Goal: Register for event/course: Register for event/course

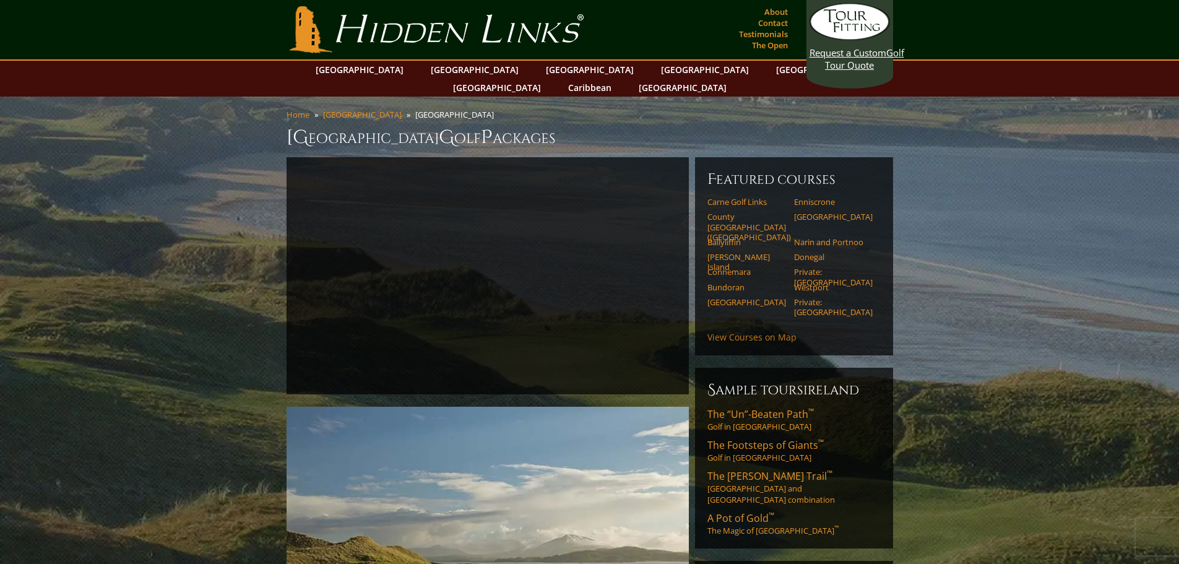
click at [764, 331] on link "View Courses on Map" at bounding box center [751, 337] width 89 height 12
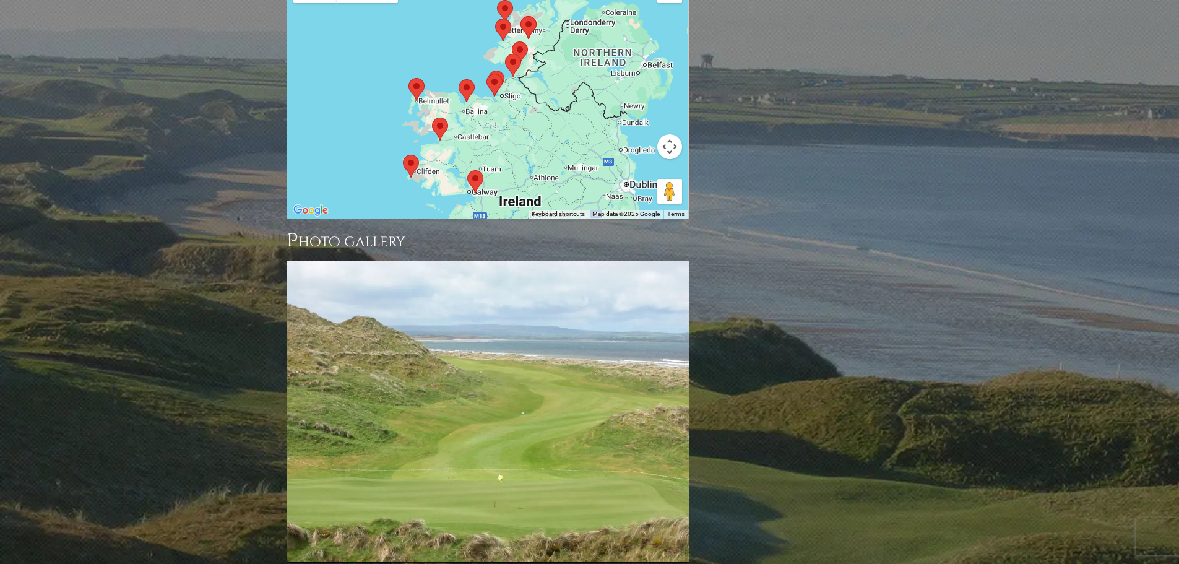
scroll to position [1439, 0]
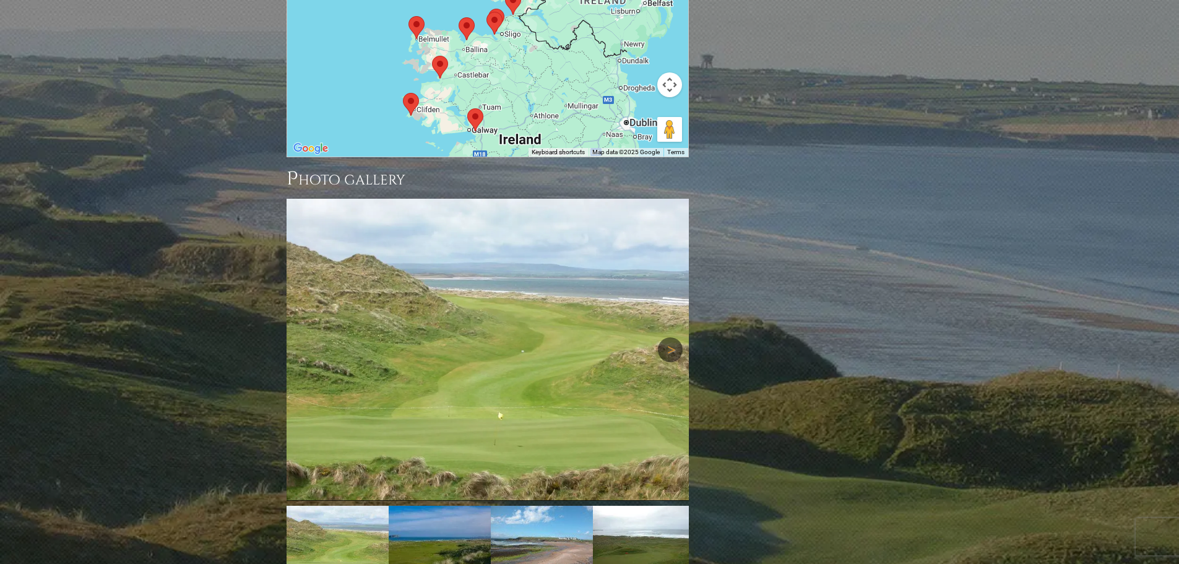
click at [666, 337] on link "Next" at bounding box center [670, 349] width 25 height 25
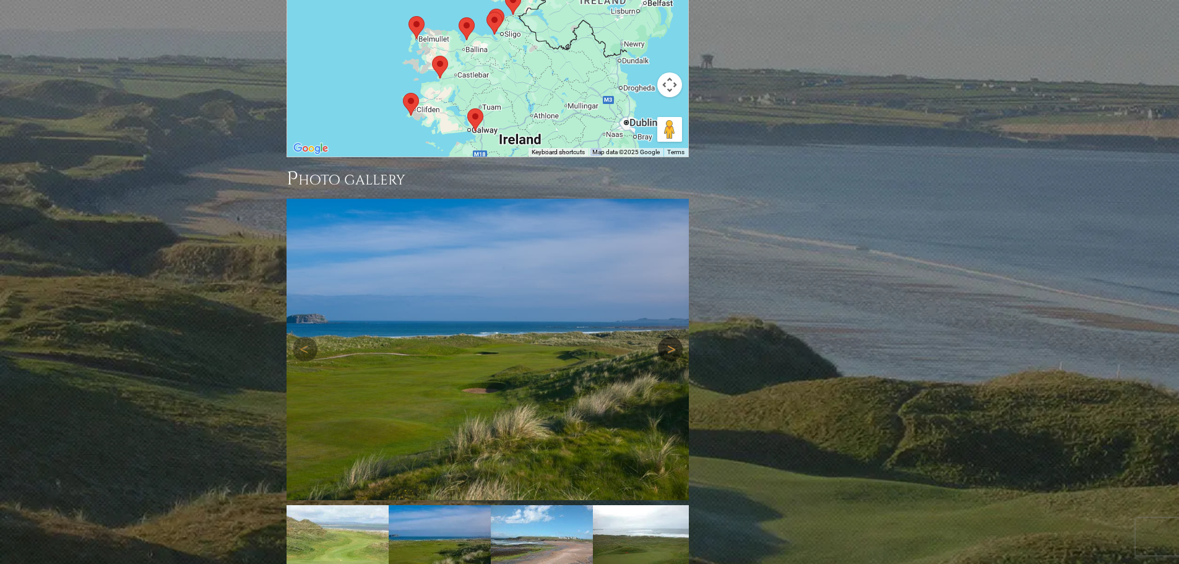
click at [666, 337] on link "Next" at bounding box center [670, 349] width 25 height 25
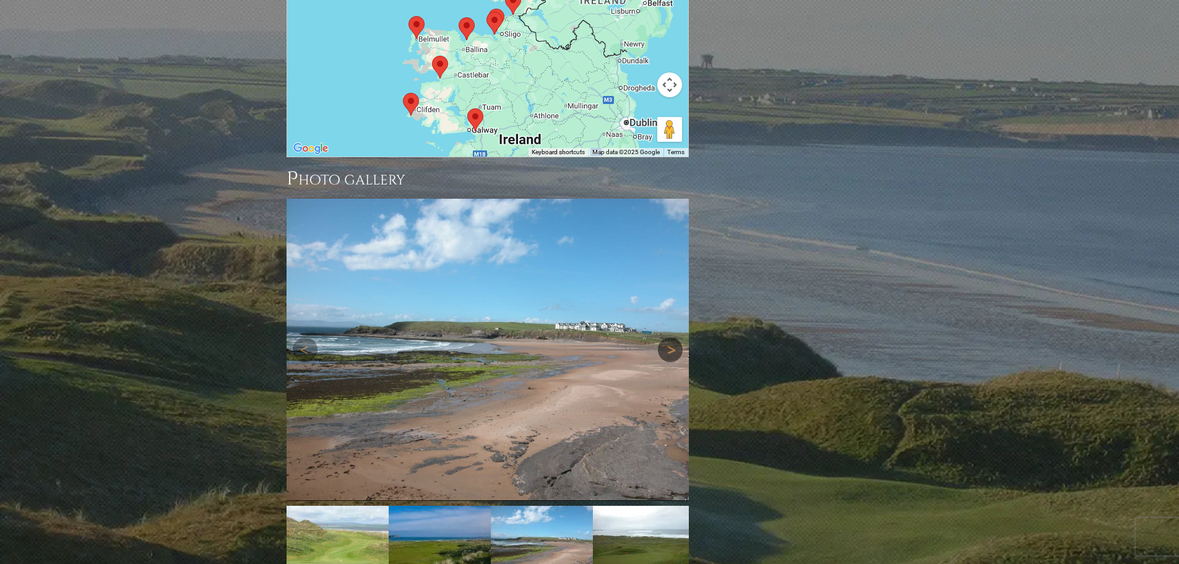
click at [666, 337] on link "Next" at bounding box center [670, 349] width 25 height 25
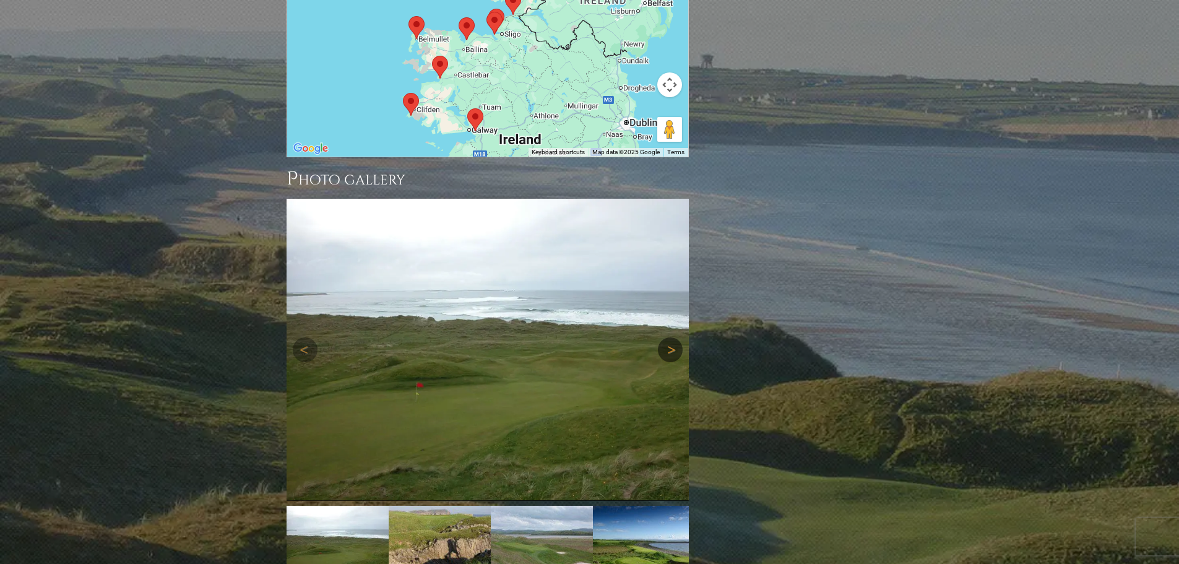
click at [666, 337] on link "Next" at bounding box center [670, 349] width 25 height 25
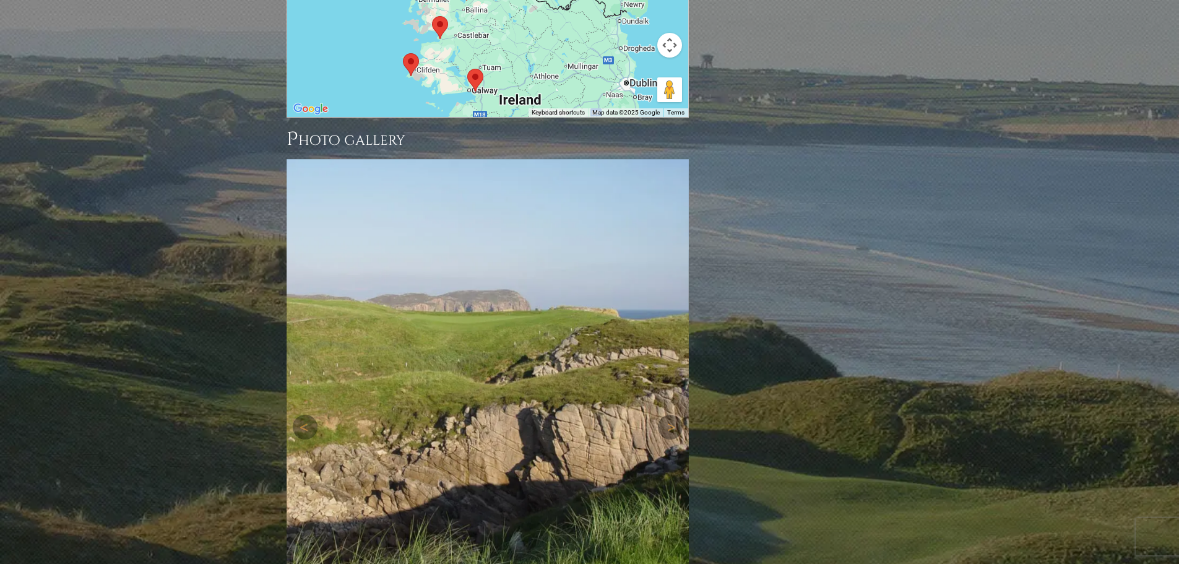
scroll to position [1501, 0]
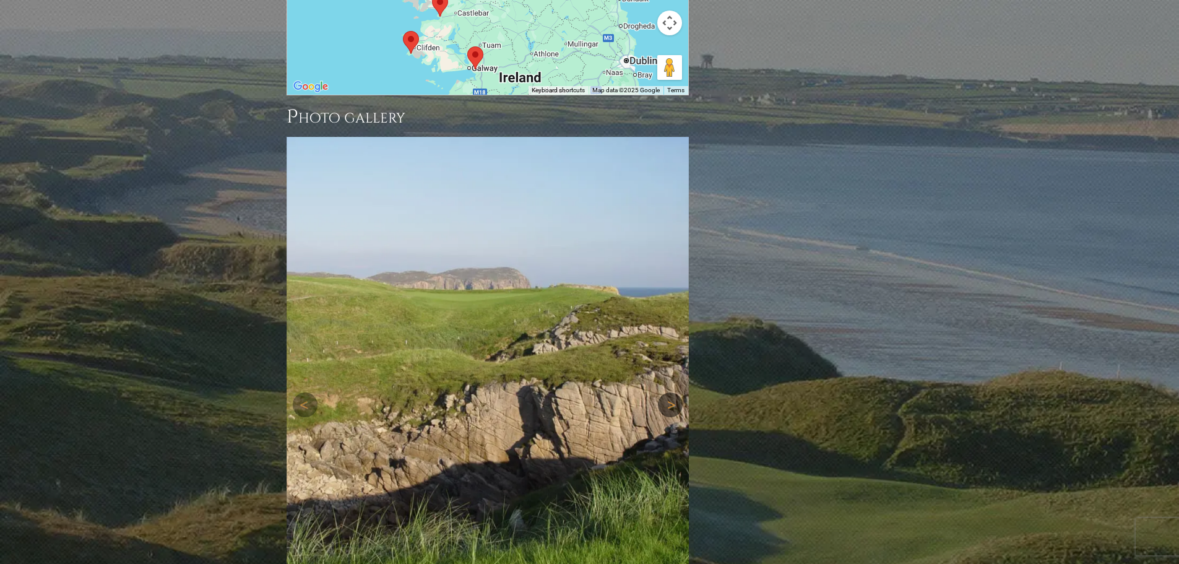
click at [671, 392] on link "Next" at bounding box center [670, 404] width 25 height 25
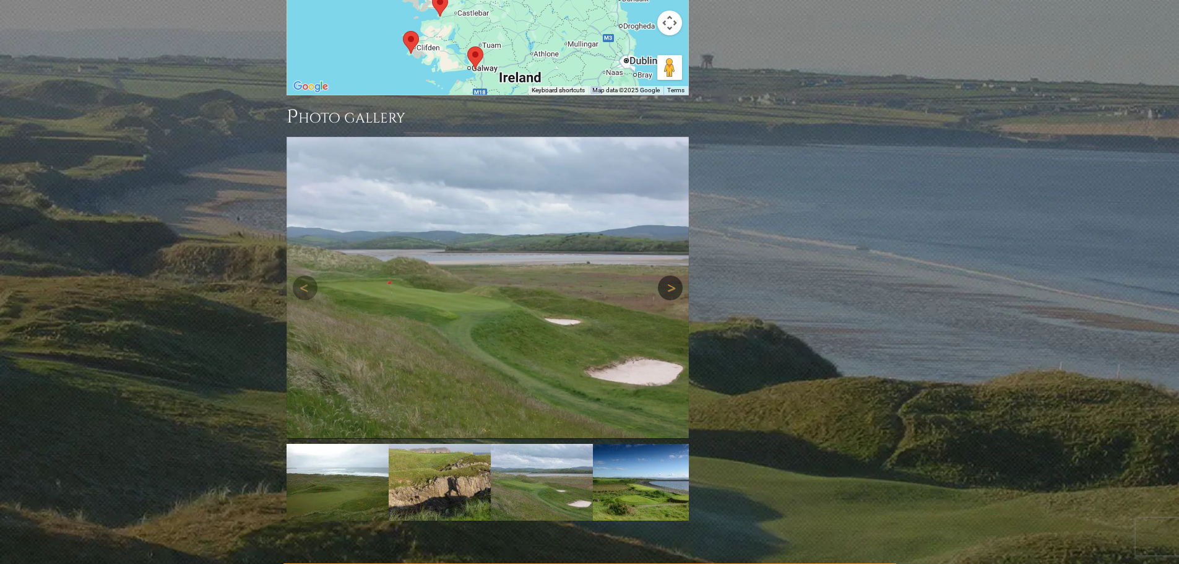
click at [671, 275] on link "Next" at bounding box center [670, 287] width 25 height 25
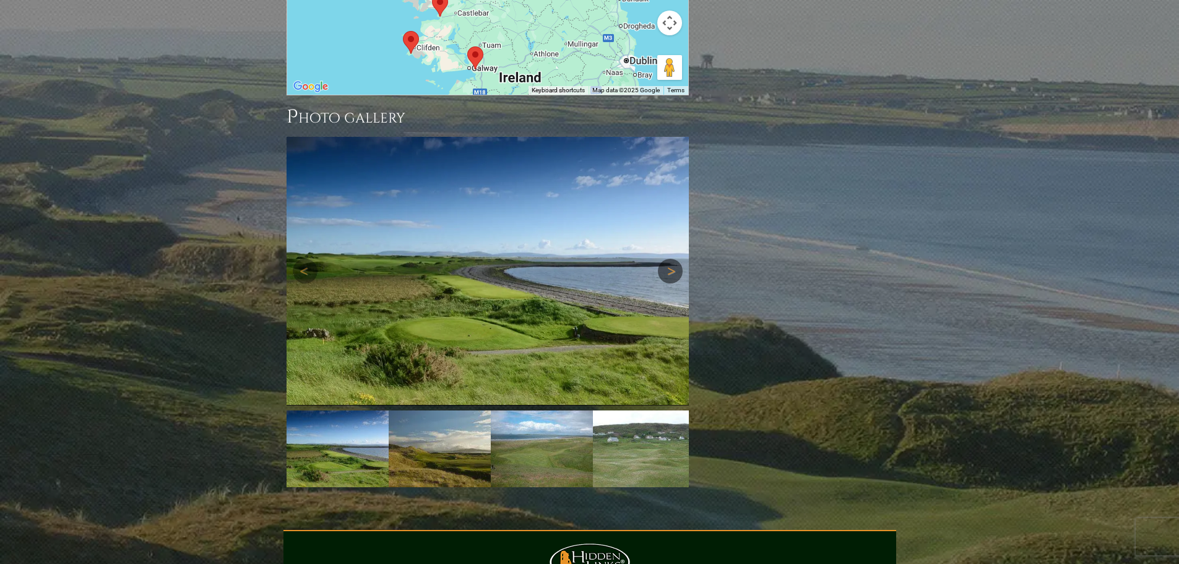
click at [667, 259] on link "Next" at bounding box center [670, 271] width 25 height 25
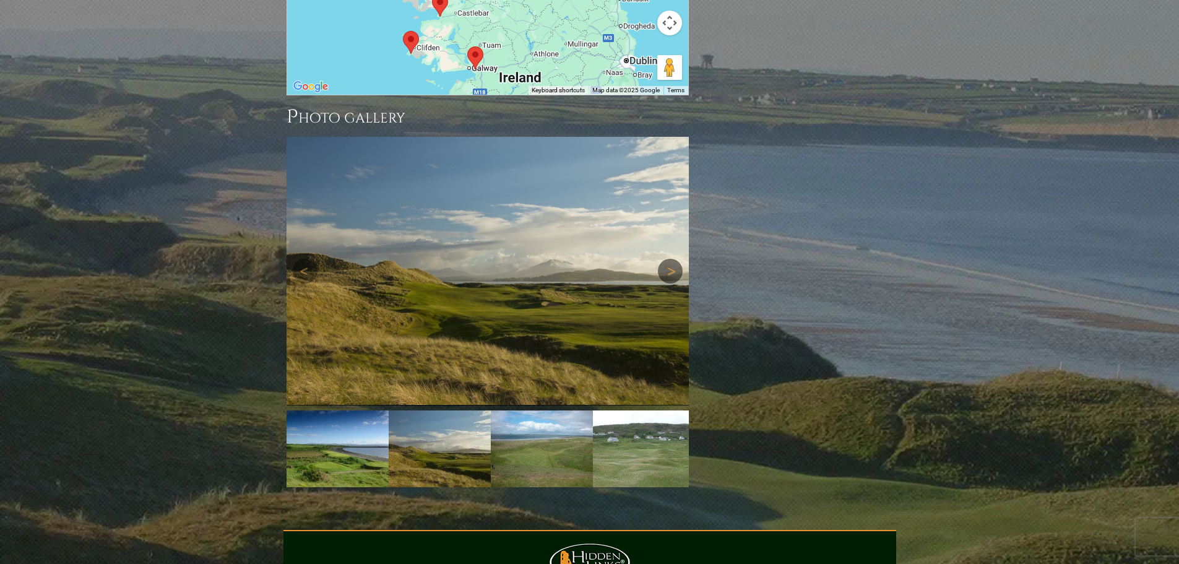
click at [667, 259] on link "Next" at bounding box center [670, 271] width 25 height 25
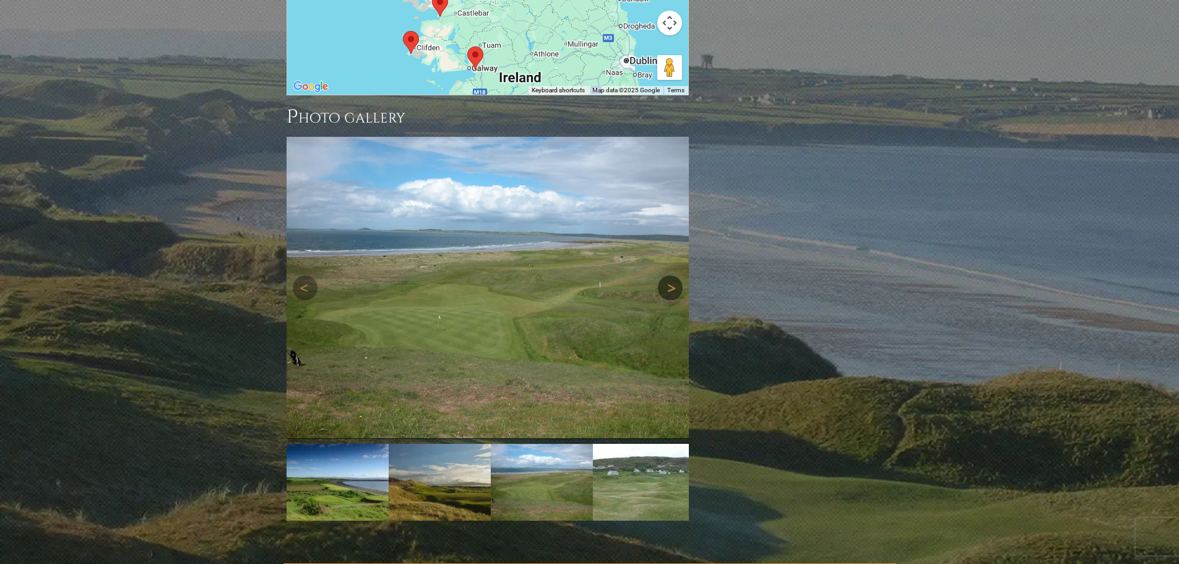
click at [668, 275] on link "Next" at bounding box center [670, 287] width 25 height 25
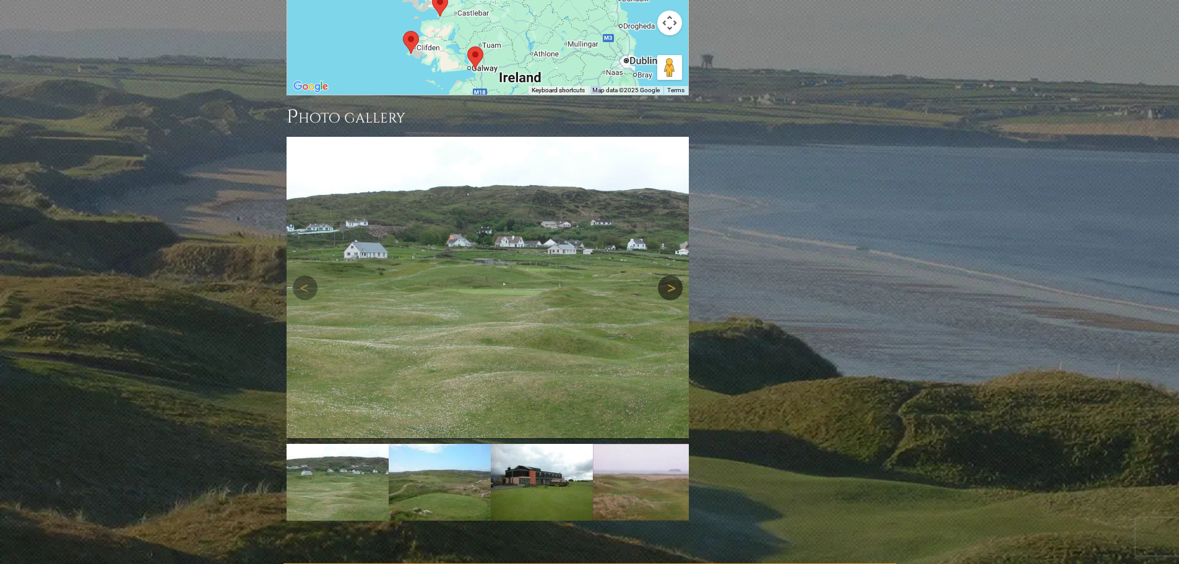
click at [670, 275] on link "Next" at bounding box center [670, 287] width 25 height 25
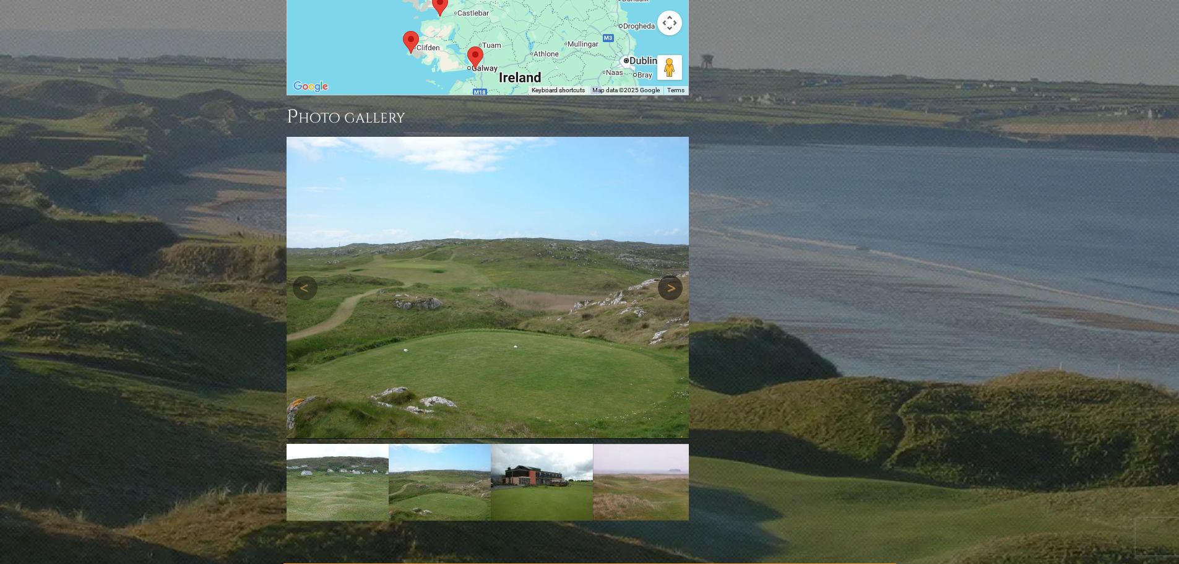
click at [670, 275] on link "Next" at bounding box center [670, 287] width 25 height 25
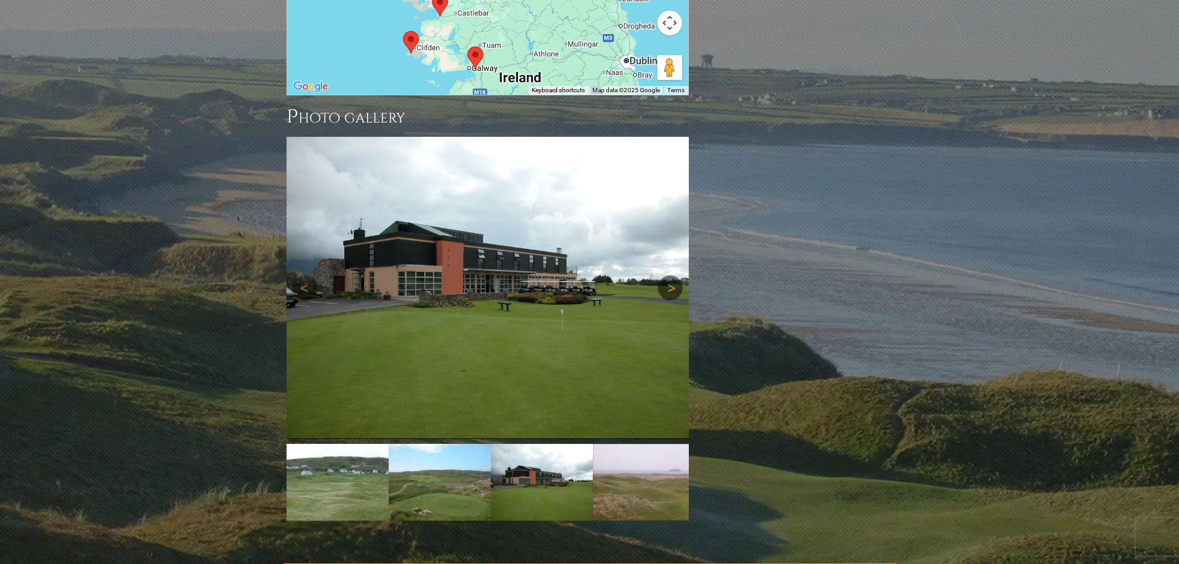
click at [670, 275] on link "Next" at bounding box center [670, 287] width 25 height 25
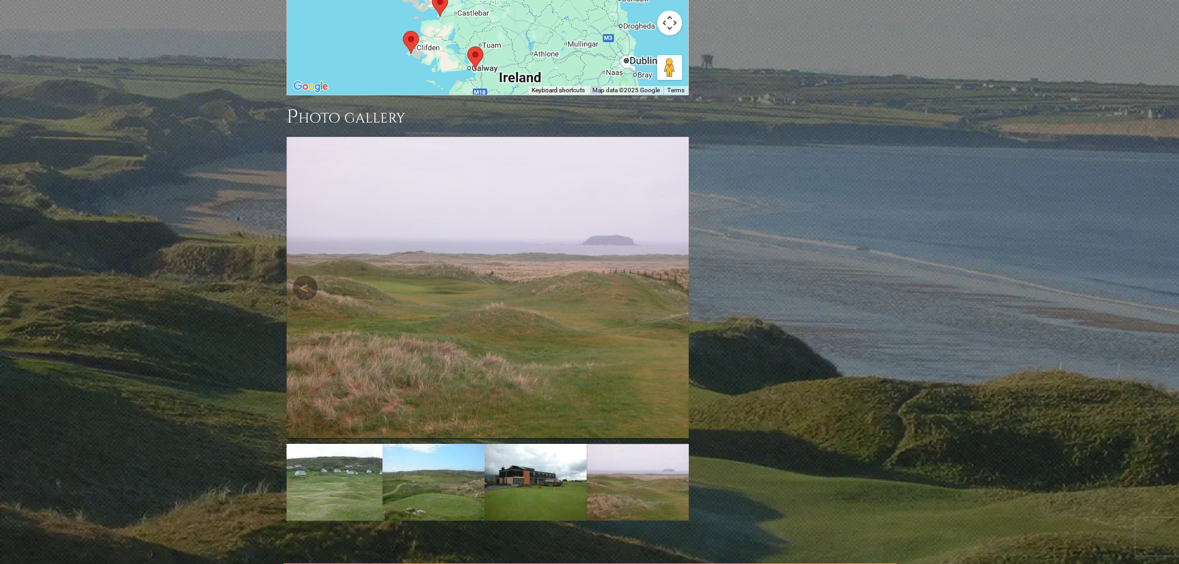
click at [670, 275] on link "Next" at bounding box center [670, 287] width 25 height 25
